Goal: Task Accomplishment & Management: Manage account settings

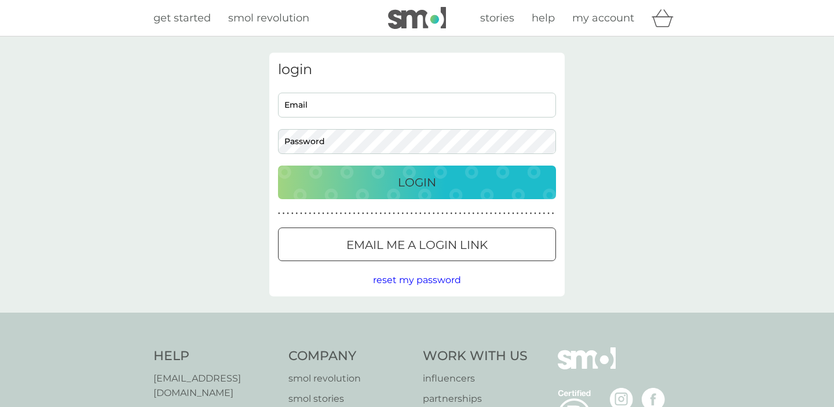
type input "[EMAIL_ADDRESS][DOMAIN_NAME]"
click at [361, 181] on div "Login" at bounding box center [417, 182] width 255 height 19
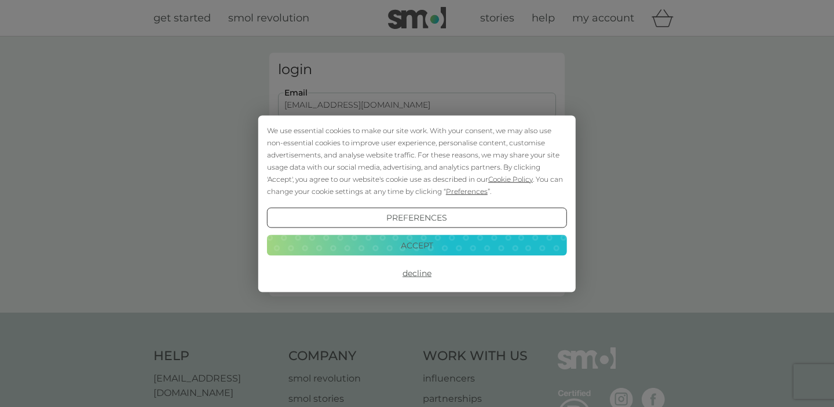
click at [463, 250] on button "Accept" at bounding box center [417, 245] width 300 height 21
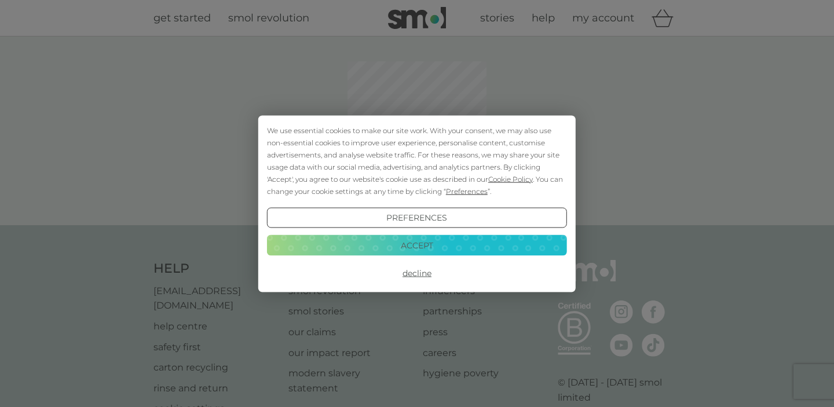
click at [418, 244] on button "Accept" at bounding box center [417, 245] width 300 height 21
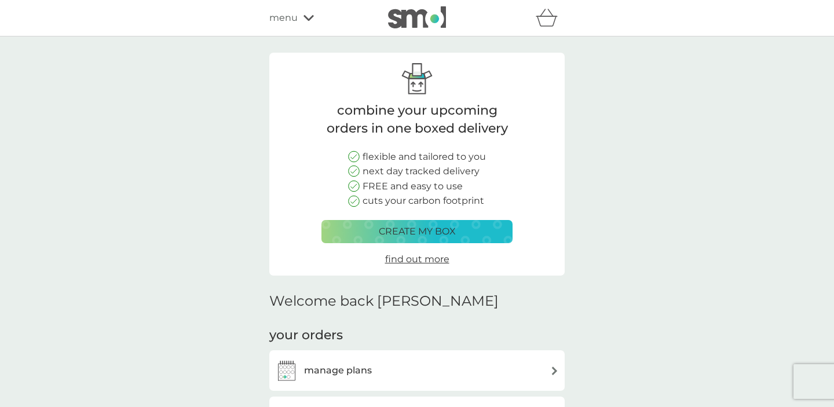
click at [299, 12] on div "menu" at bounding box center [318, 17] width 98 height 15
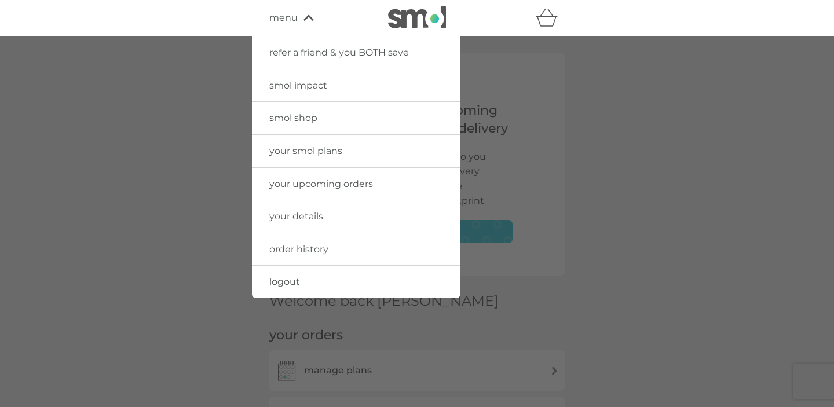
click at [316, 222] on link "your details" at bounding box center [356, 216] width 209 height 32
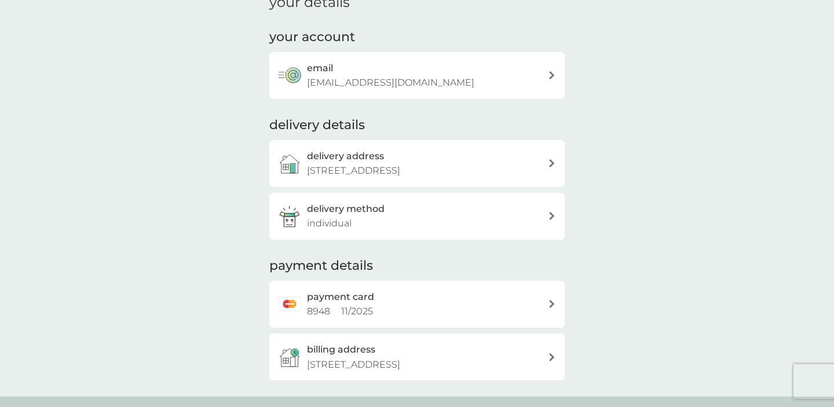
scroll to position [112, 0]
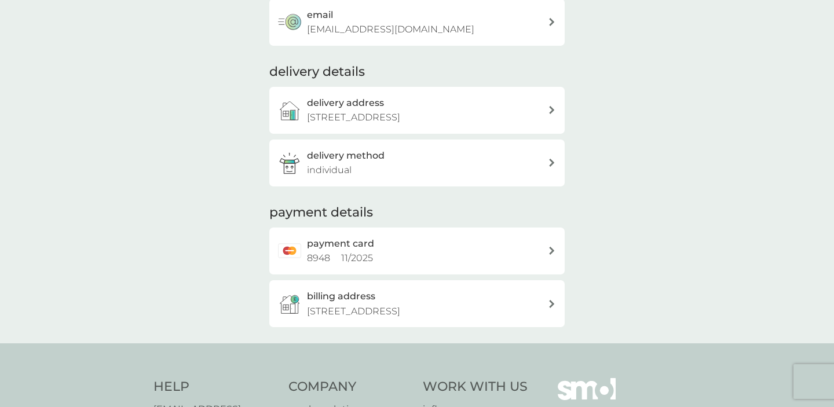
click at [386, 299] on div "billing address [STREET_ADDRESS]" at bounding box center [427, 304] width 241 height 30
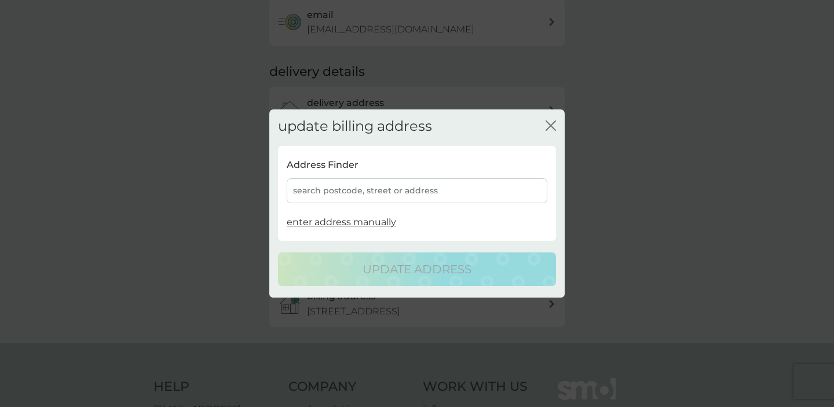
click at [362, 187] on div "search postcode, street or address" at bounding box center [417, 190] width 261 height 25
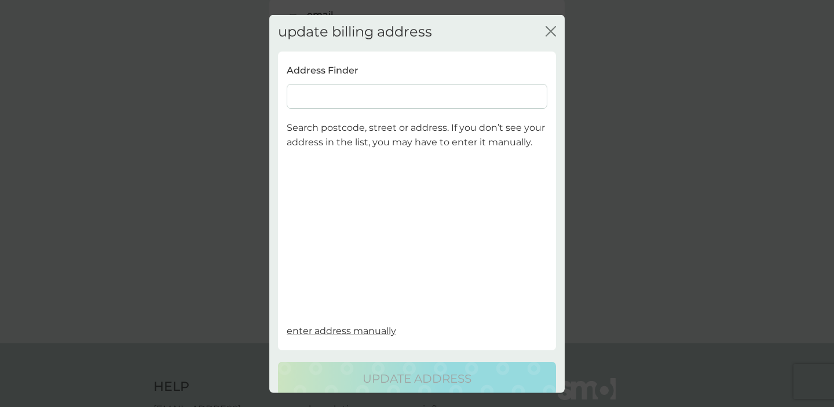
click at [327, 99] on input at bounding box center [417, 95] width 261 height 25
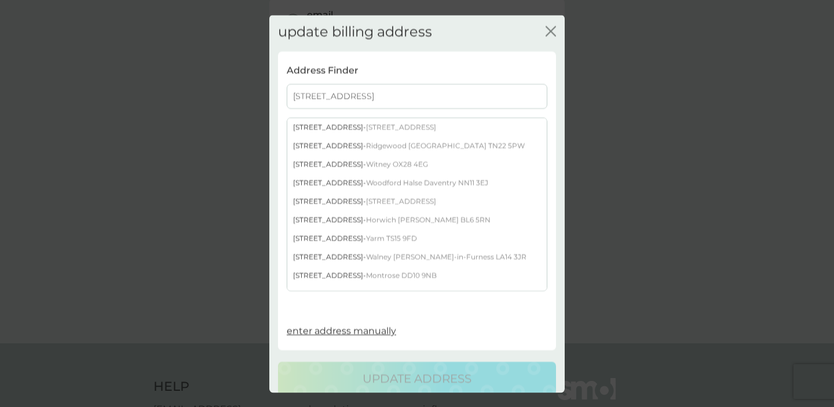
type input "[STREET_ADDRESS]"
click at [387, 148] on span "Ridgewood [GEOGRAPHIC_DATA] TN22 5PW" at bounding box center [445, 145] width 159 height 9
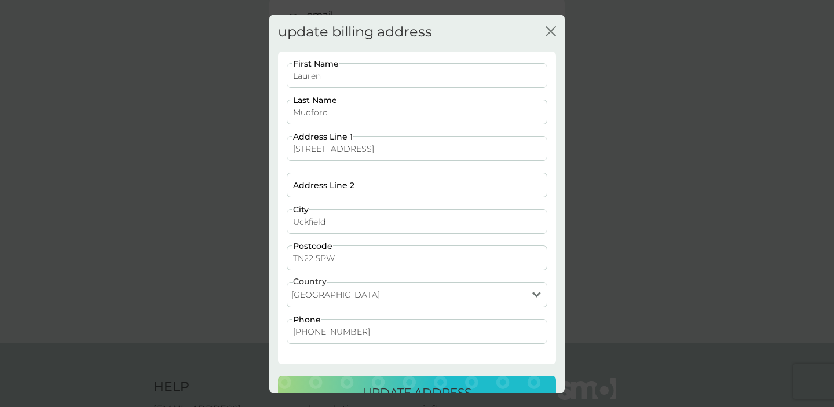
scroll to position [28, 0]
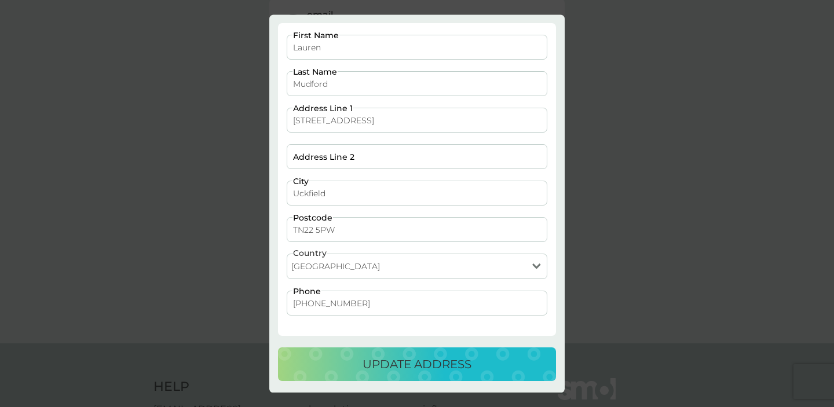
click at [421, 356] on p "update address" at bounding box center [417, 365] width 109 height 19
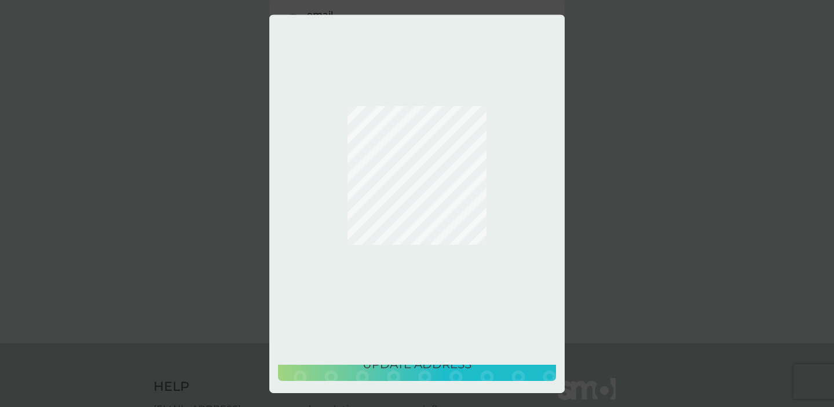
scroll to position [0, 0]
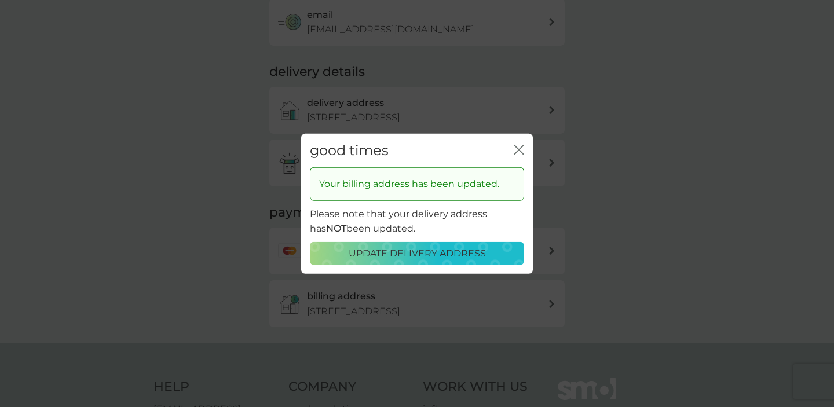
click at [517, 150] on icon "close" at bounding box center [519, 149] width 10 height 10
